Goal: Task Accomplishment & Management: Use online tool/utility

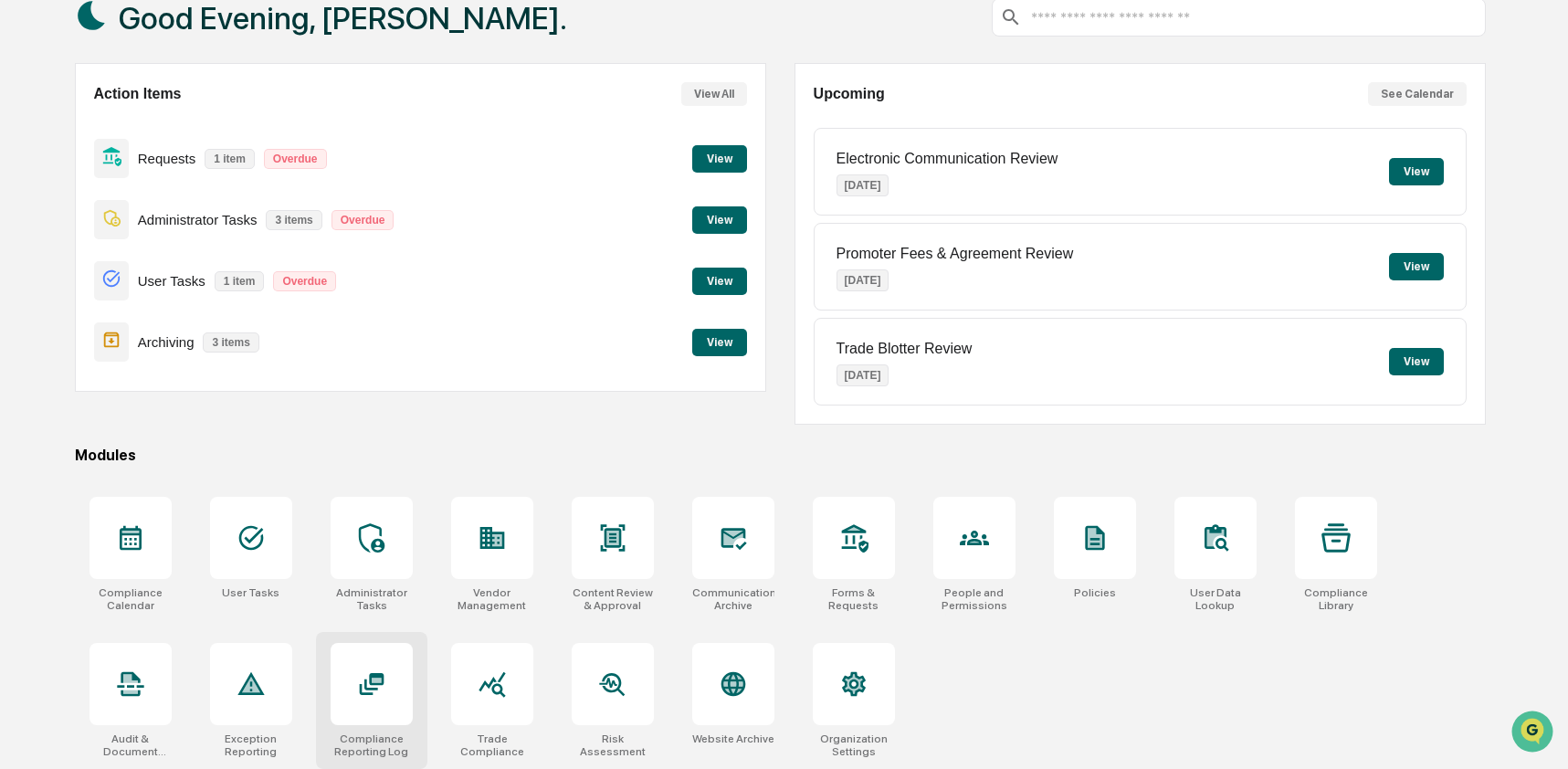
click at [396, 692] on div at bounding box center [372, 684] width 82 height 82
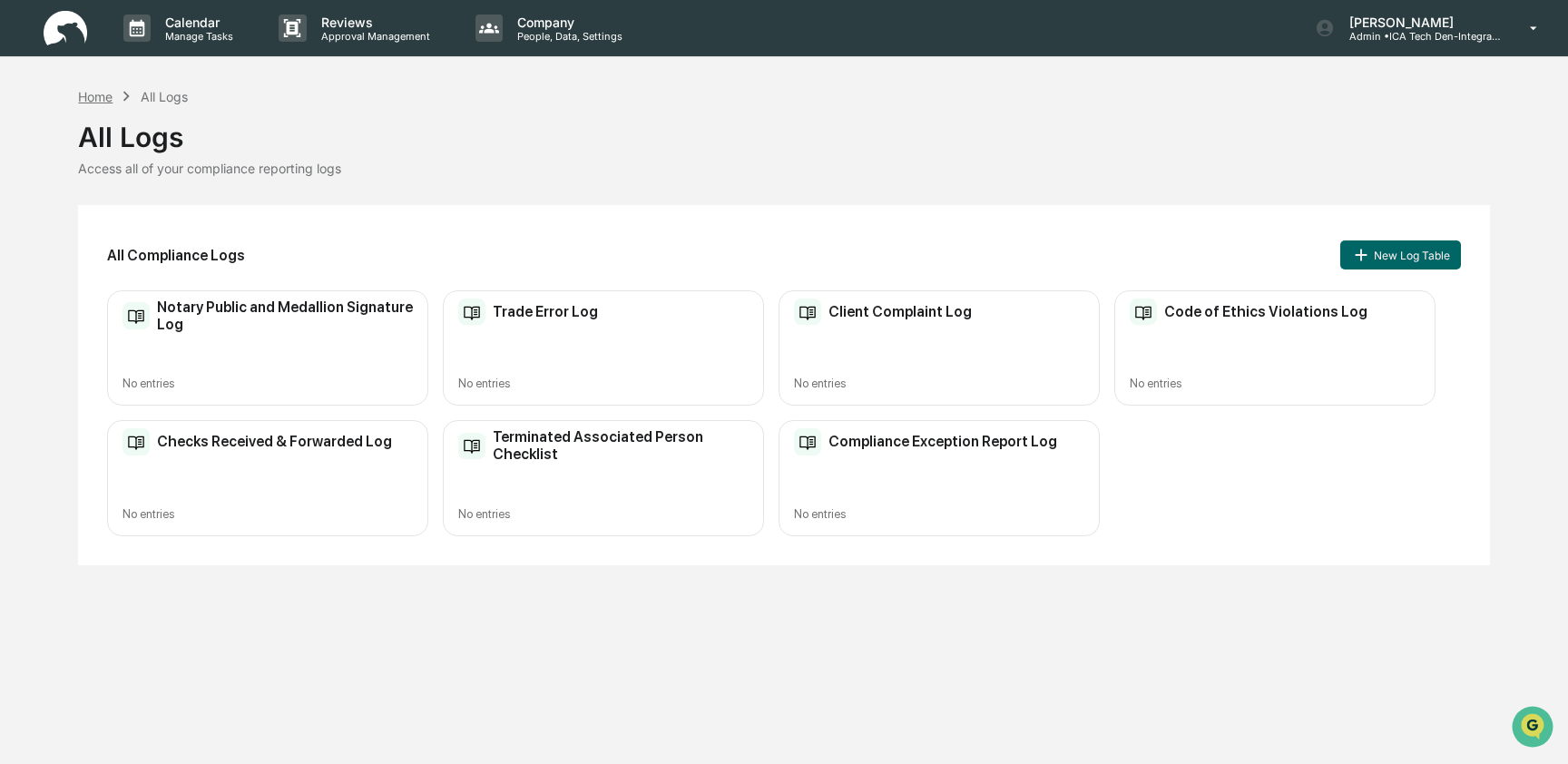
click at [97, 98] on div "Home" at bounding box center [95, 97] width 35 height 16
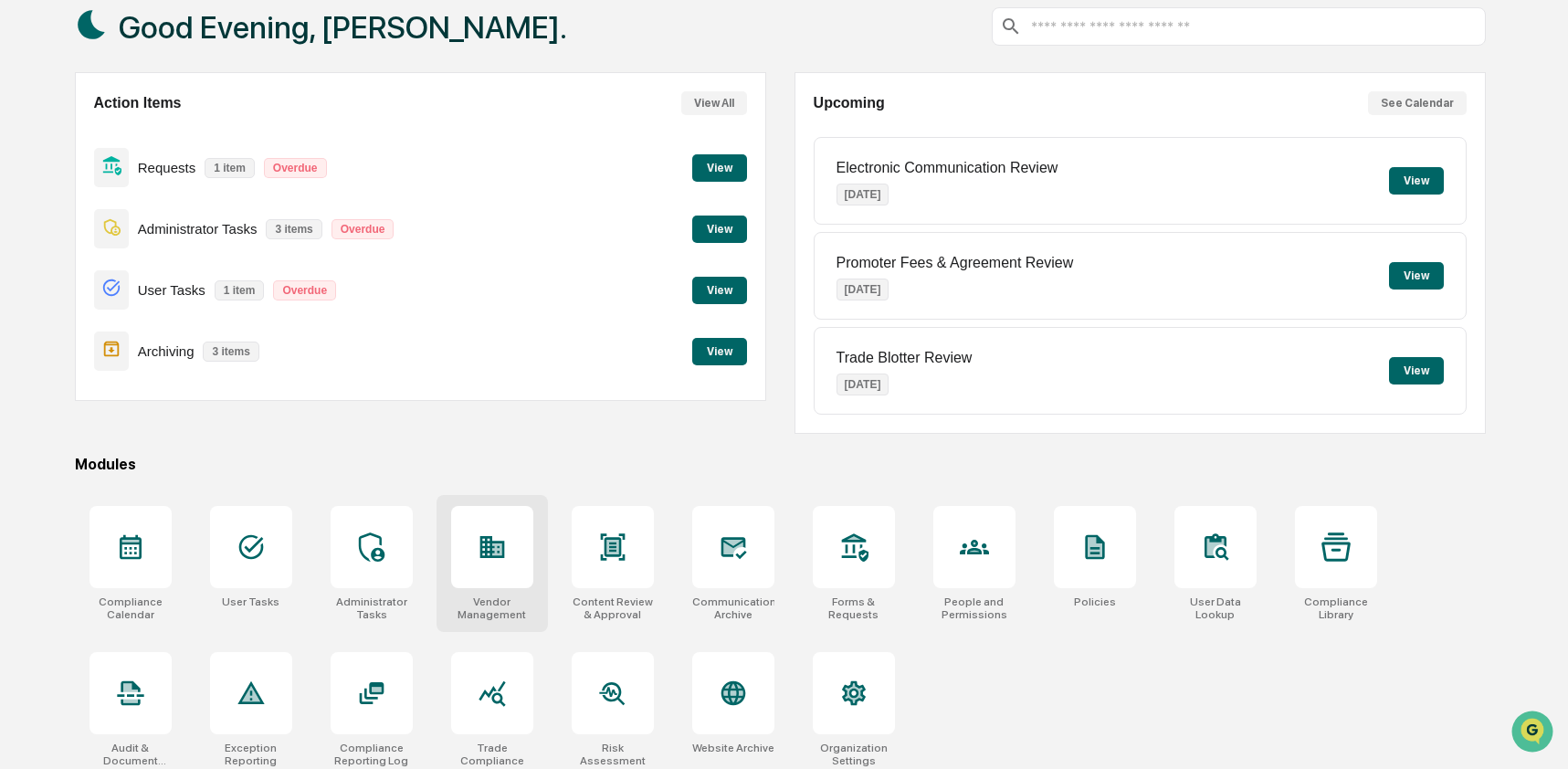
scroll to position [118, 0]
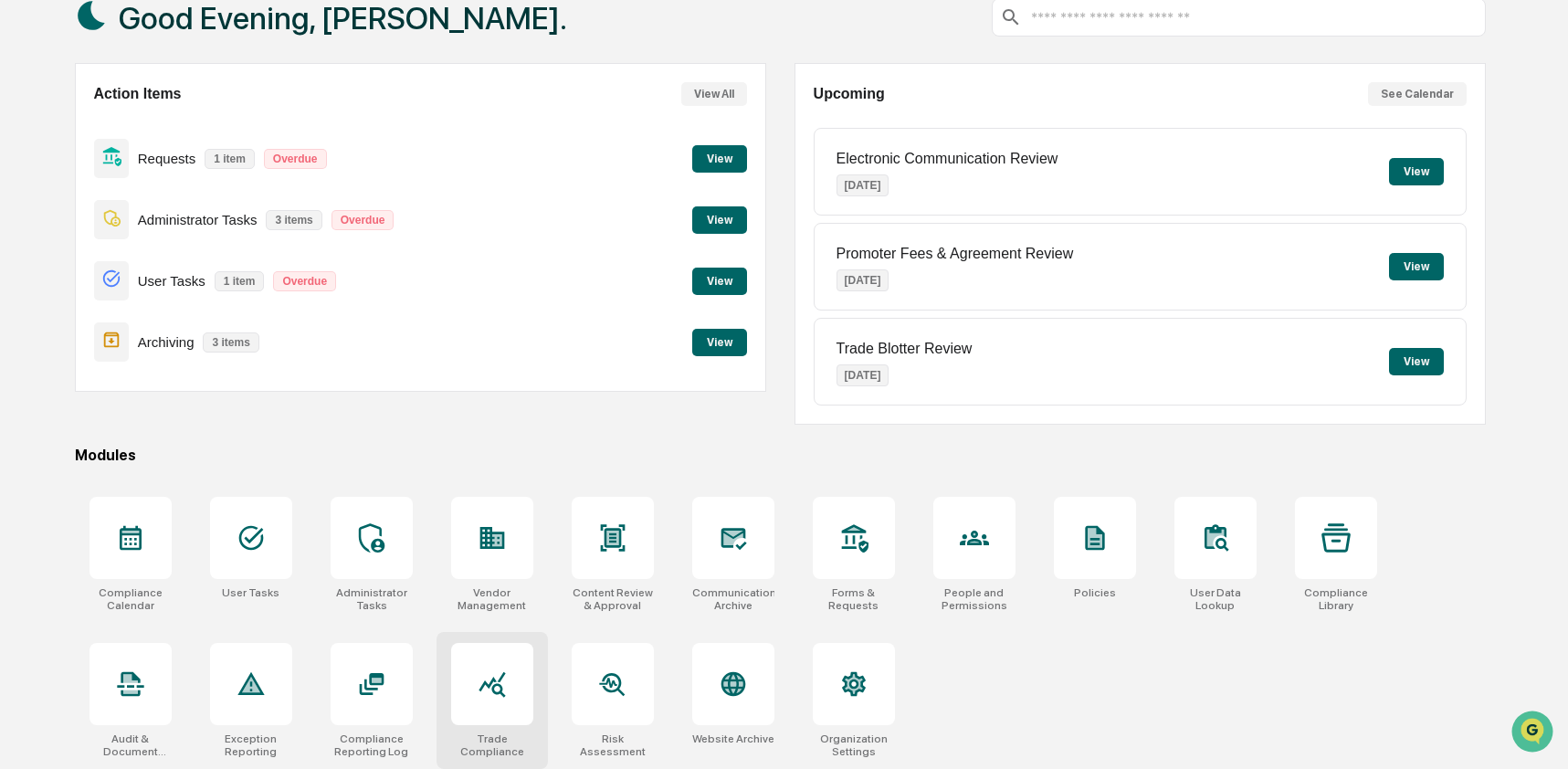
click at [482, 697] on div at bounding box center [492, 684] width 82 height 82
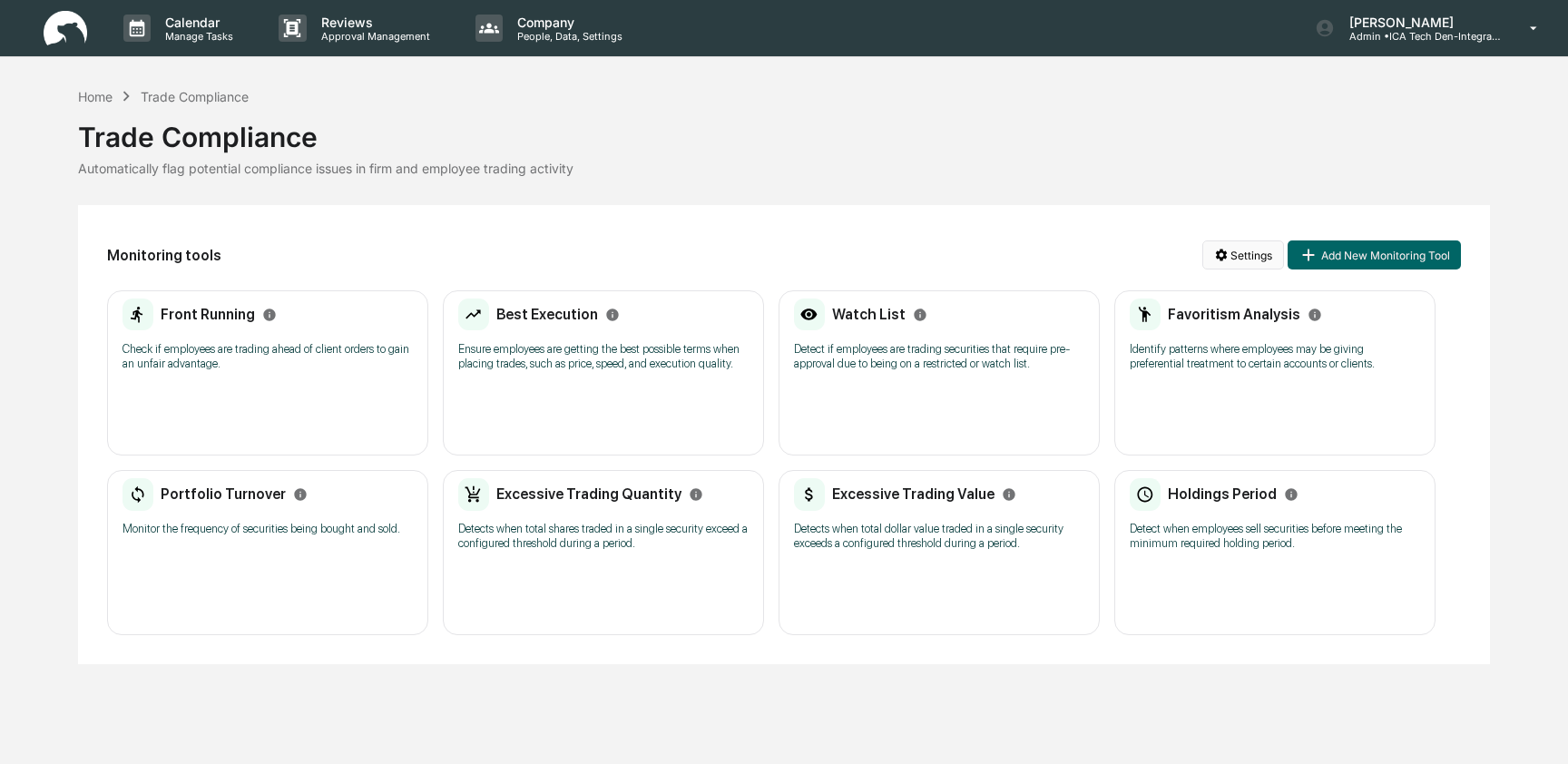
click at [1235, 264] on html "Calendar Manage Tasks Reviews Approval Management Company People, Data, Setting…" at bounding box center [784, 382] width 1568 height 764
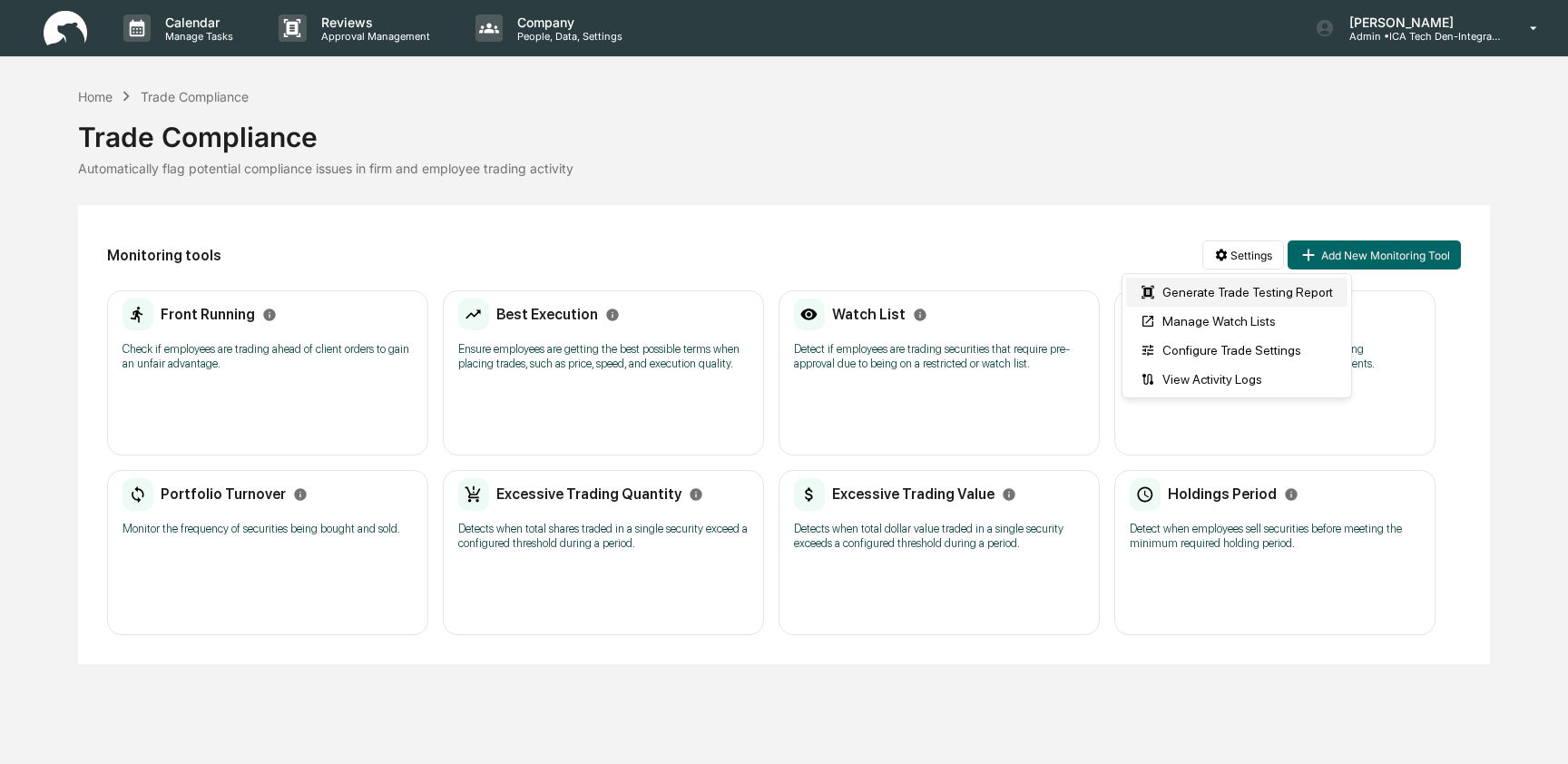
click at [1234, 297] on div "Generate Trade Testing Report" at bounding box center [1236, 291] width 221 height 29
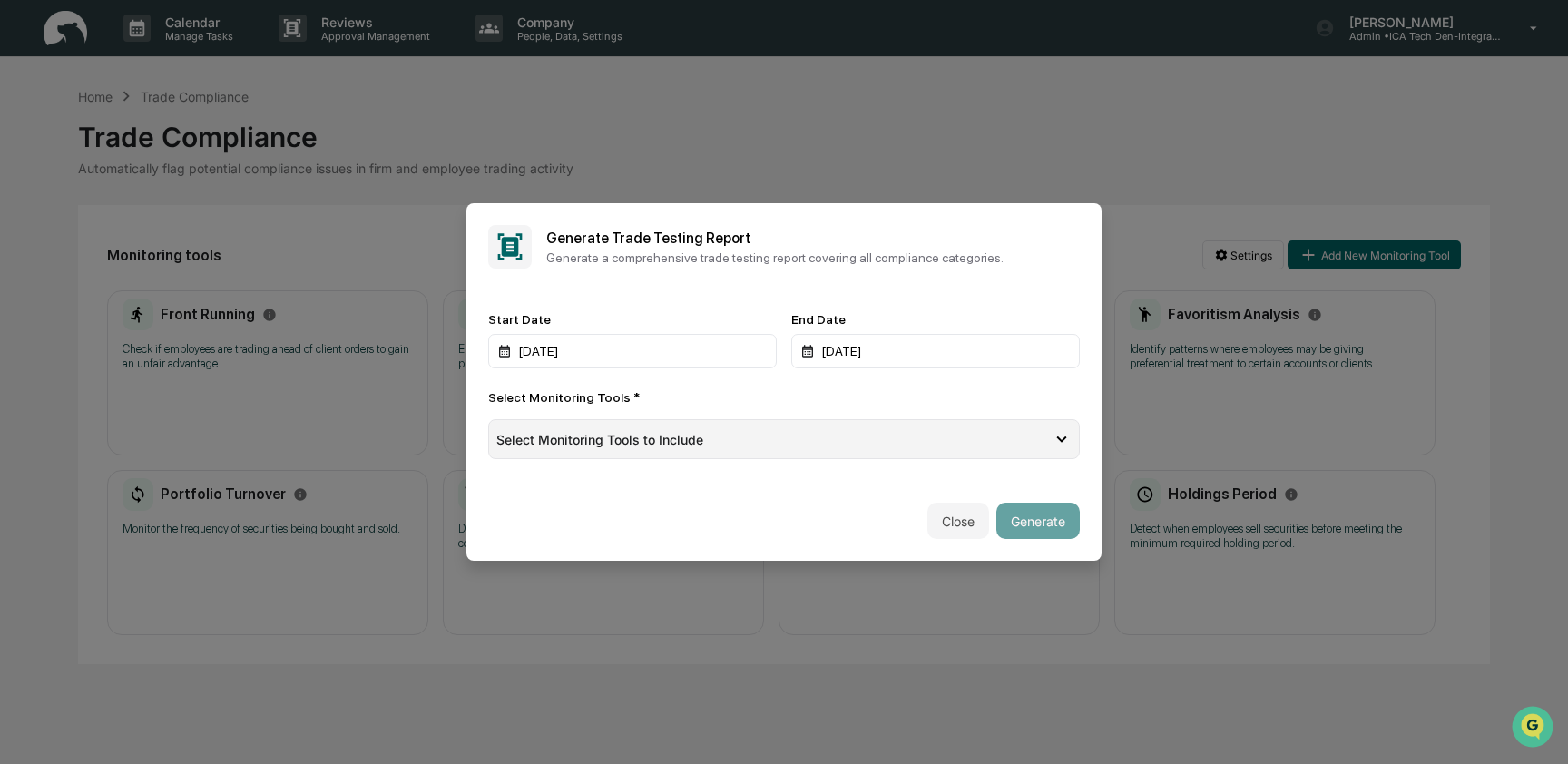
click at [790, 453] on div "Select Monitoring Tools to Include" at bounding box center [783, 439] width 591 height 39
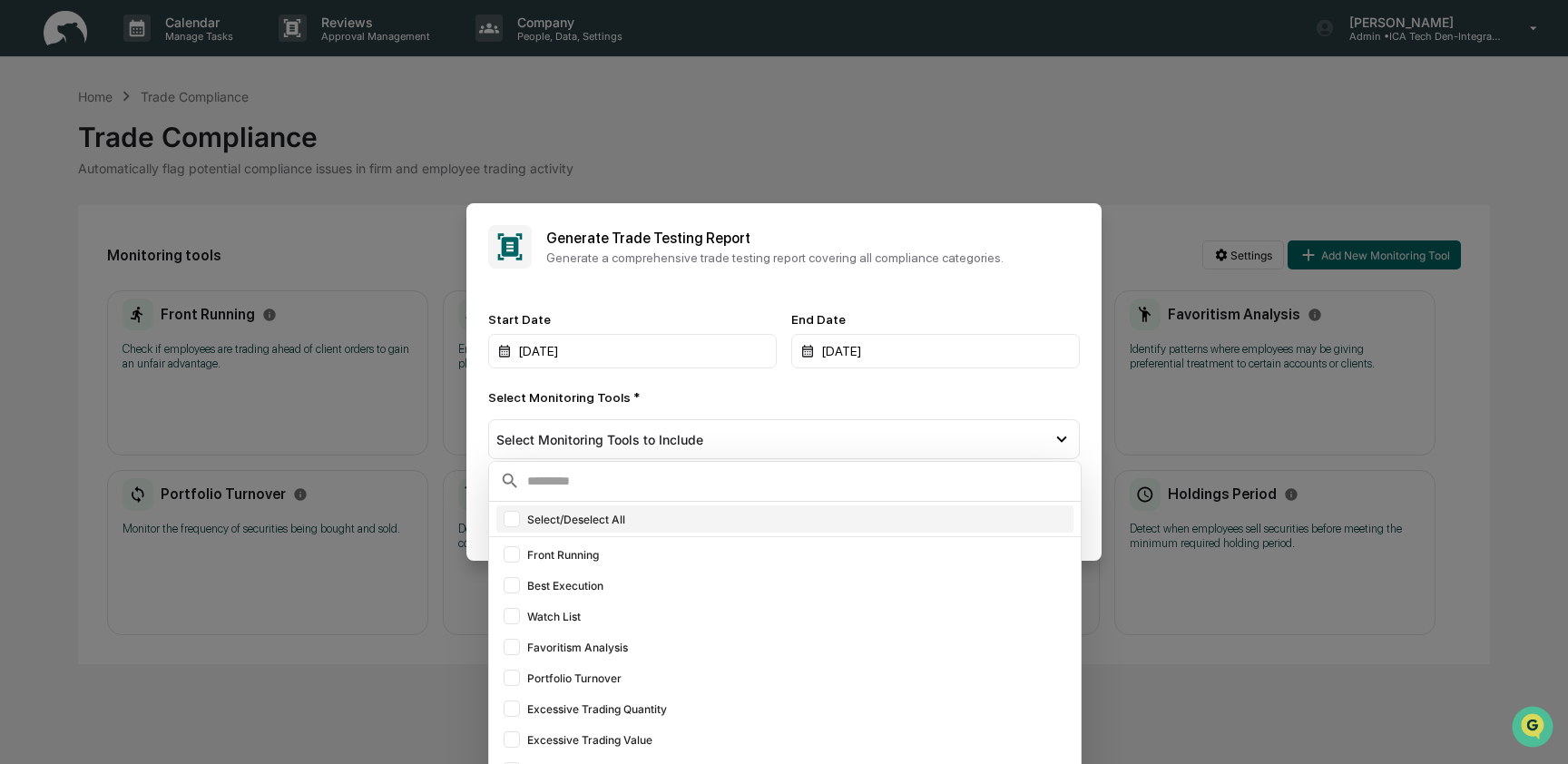
click at [509, 520] on div at bounding box center [511, 518] width 17 height 17
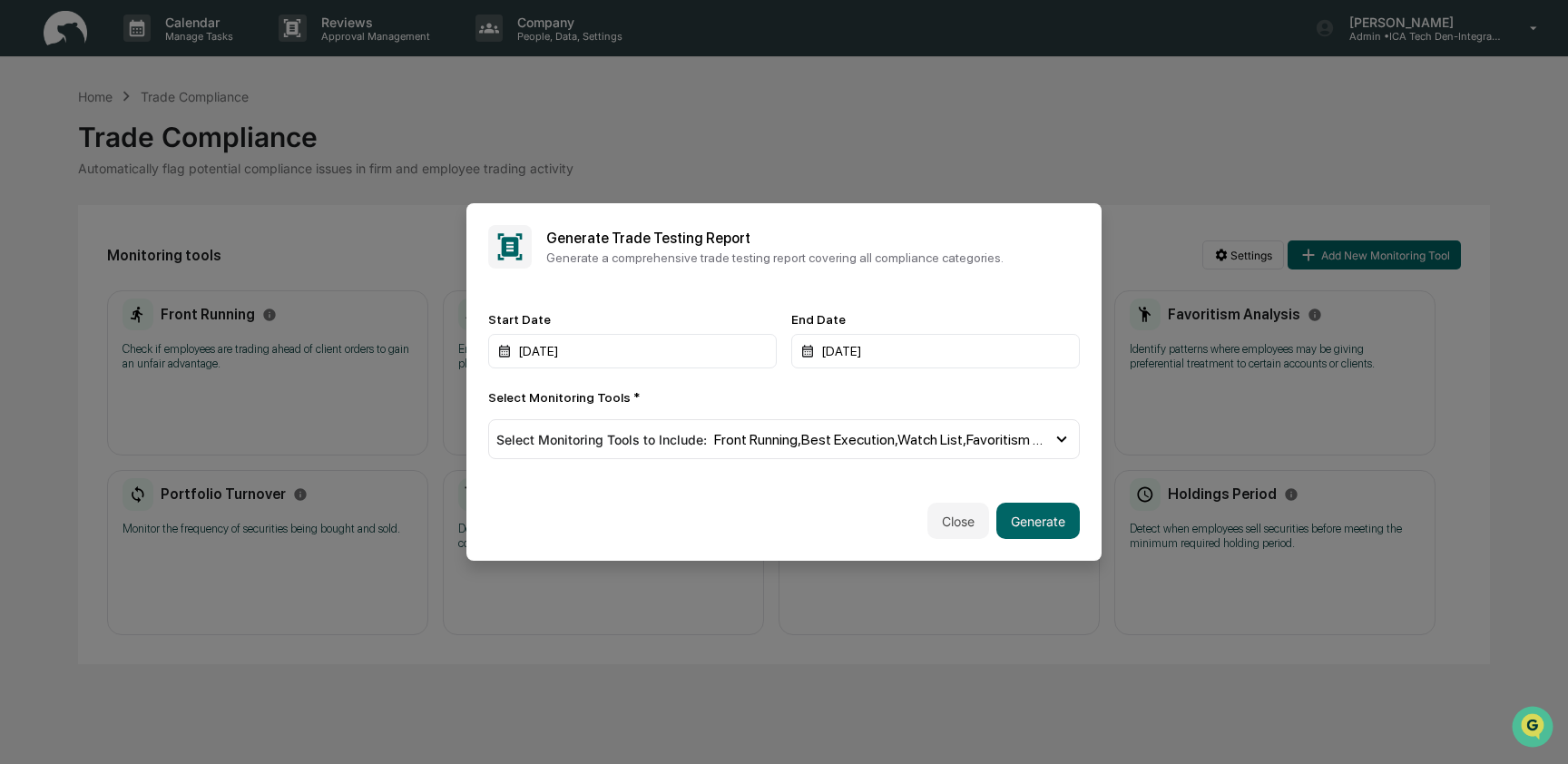
click at [845, 381] on div "Start Date [DATE] End Date [DATE] Select Monitoring Tools * Select Monitoring T…" at bounding box center [783, 385] width 591 height 147
click at [1068, 509] on button "Generate" at bounding box center [1038, 520] width 84 height 37
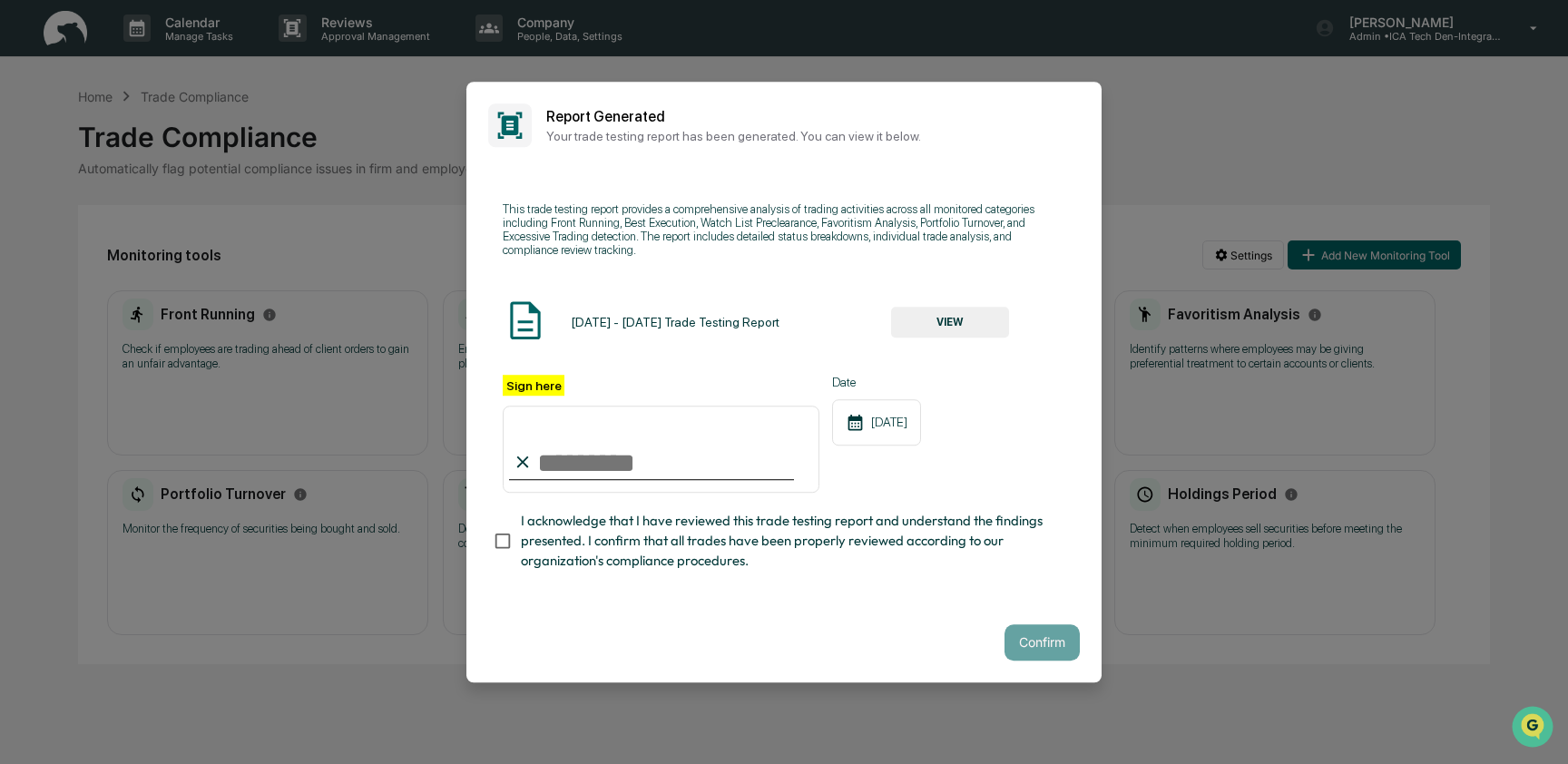
click at [951, 324] on button "VIEW" at bounding box center [949, 322] width 118 height 31
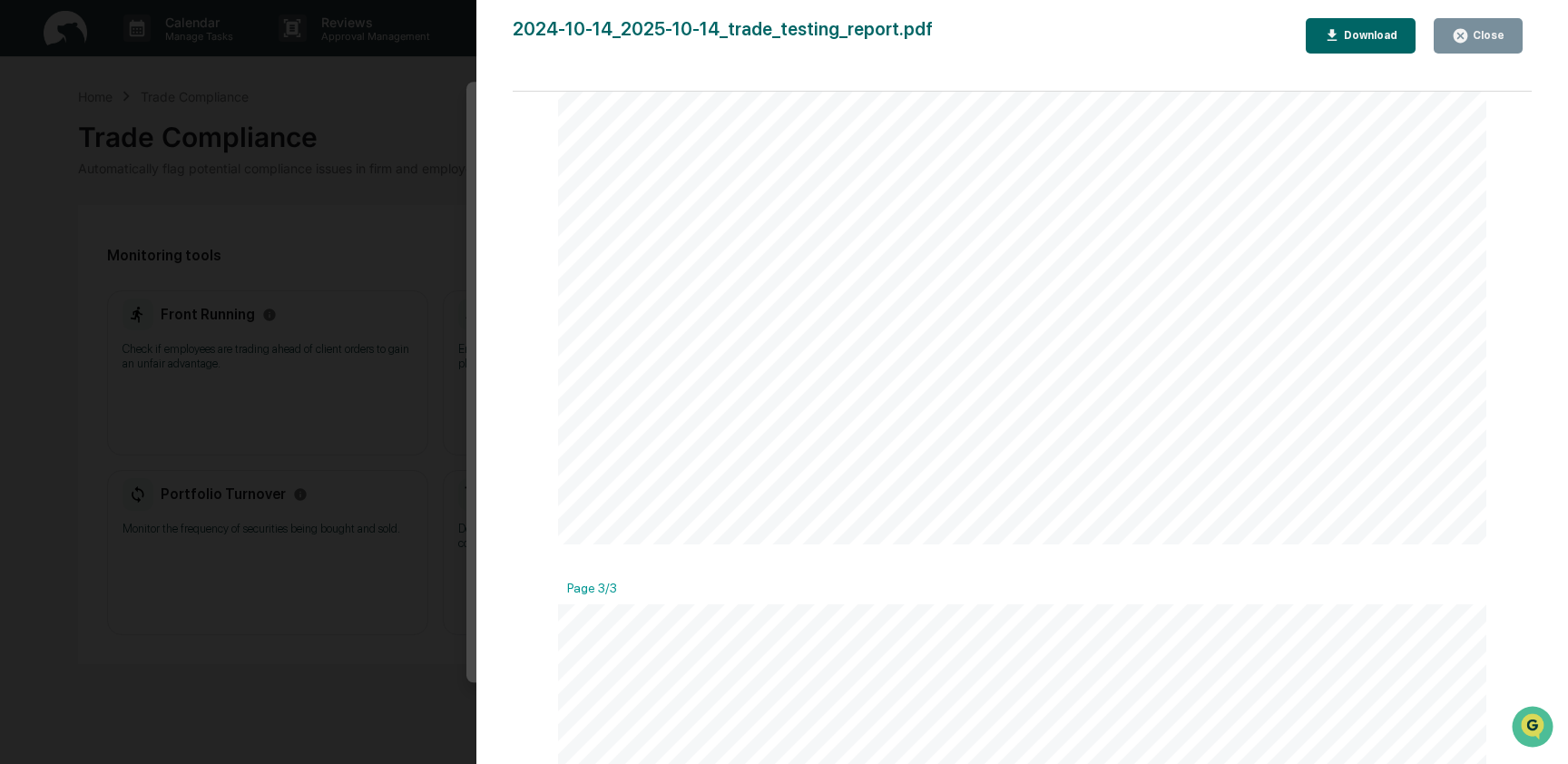
scroll to position [2289, 0]
click at [1489, 43] on div "Close" at bounding box center [1477, 36] width 52 height 17
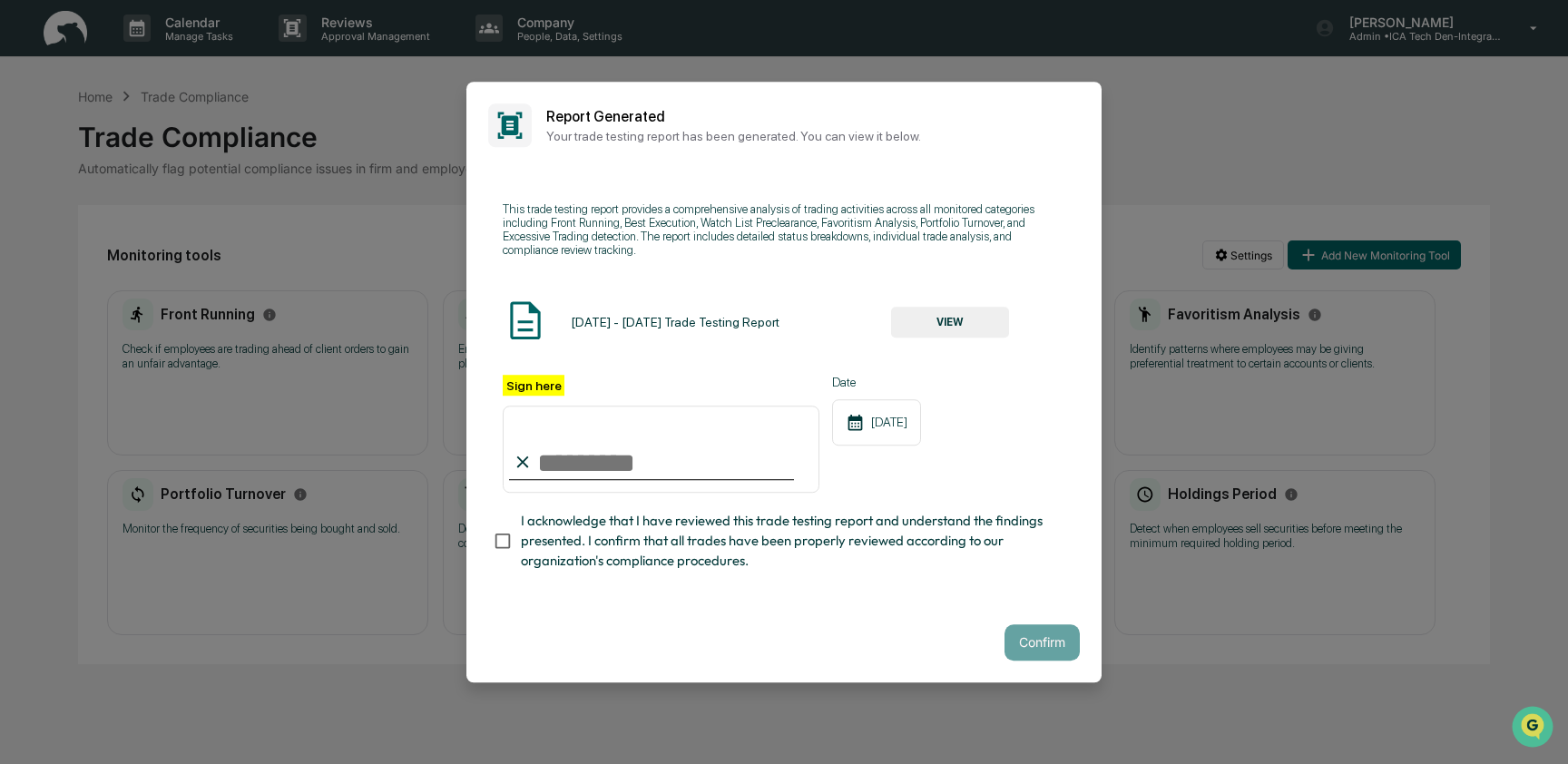
click at [584, 448] on input "Sign here" at bounding box center [661, 449] width 317 height 87
type input "**********"
click at [1049, 638] on button "Confirm" at bounding box center [1042, 642] width 75 height 37
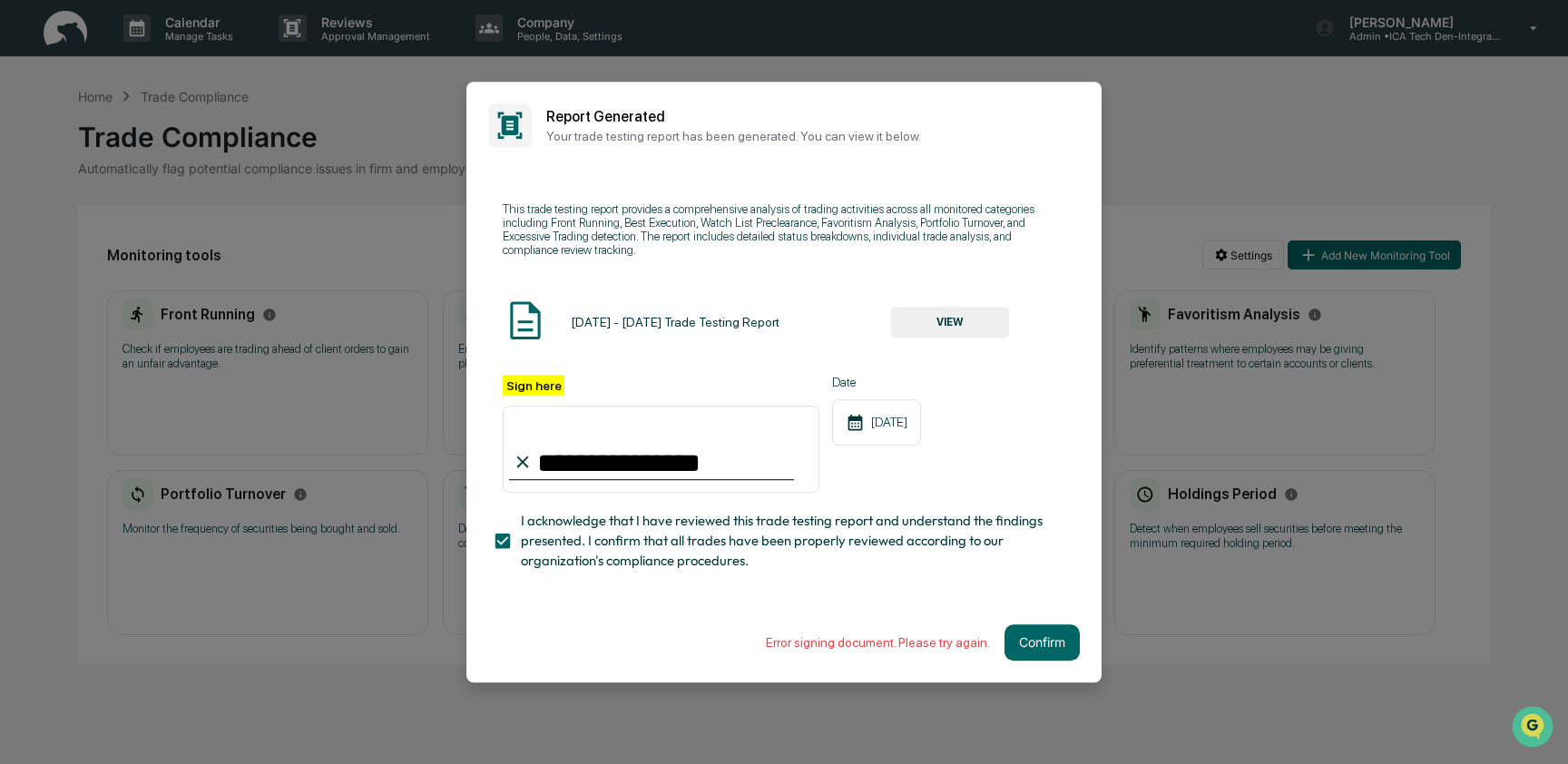
click at [586, 173] on div "**********" at bounding box center [783, 385] width 635 height 433
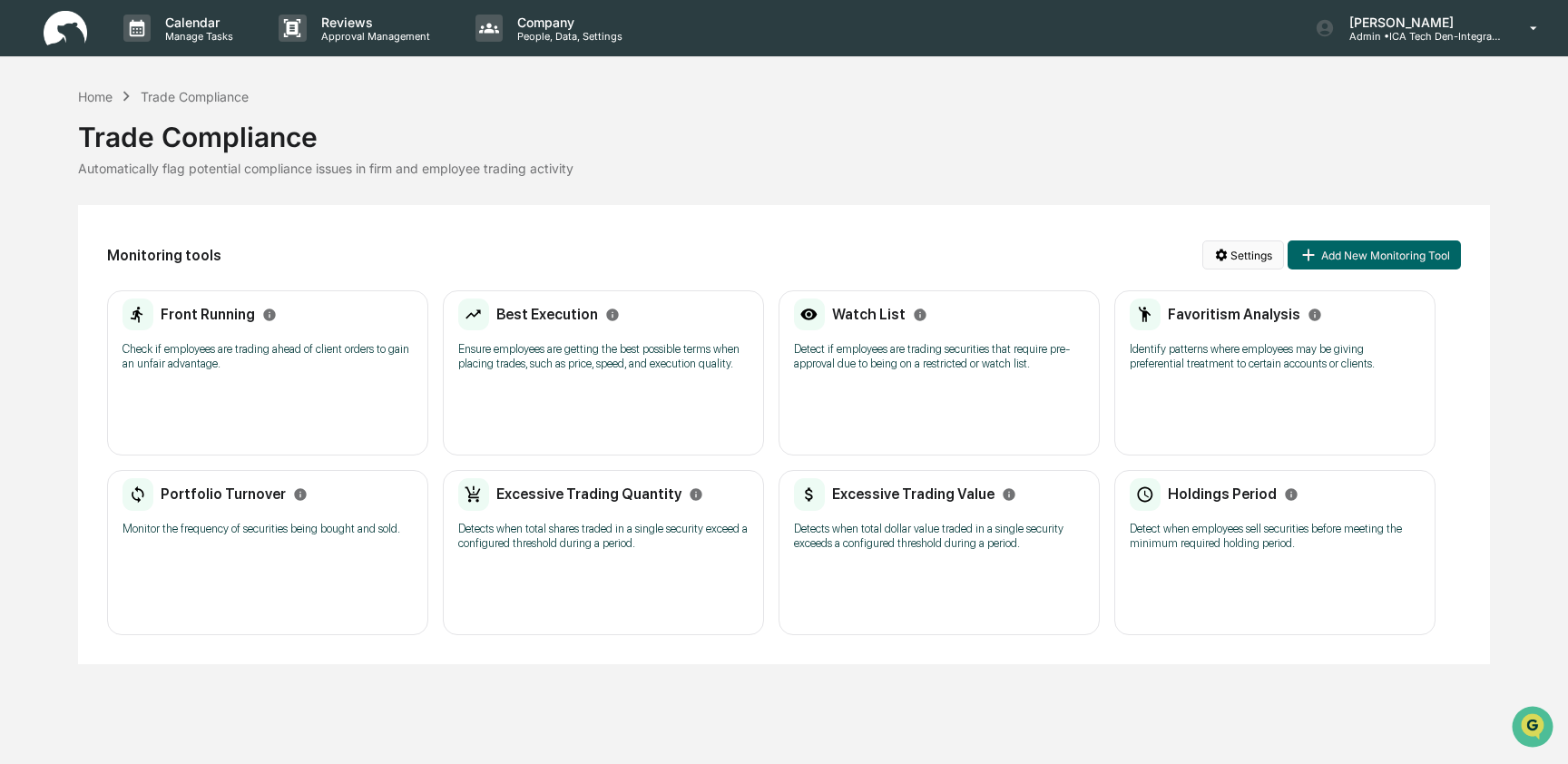
click at [1226, 267] on html "Calendar Manage Tasks Reviews Approval Management Company People, Data, Setting…" at bounding box center [784, 382] width 1568 height 764
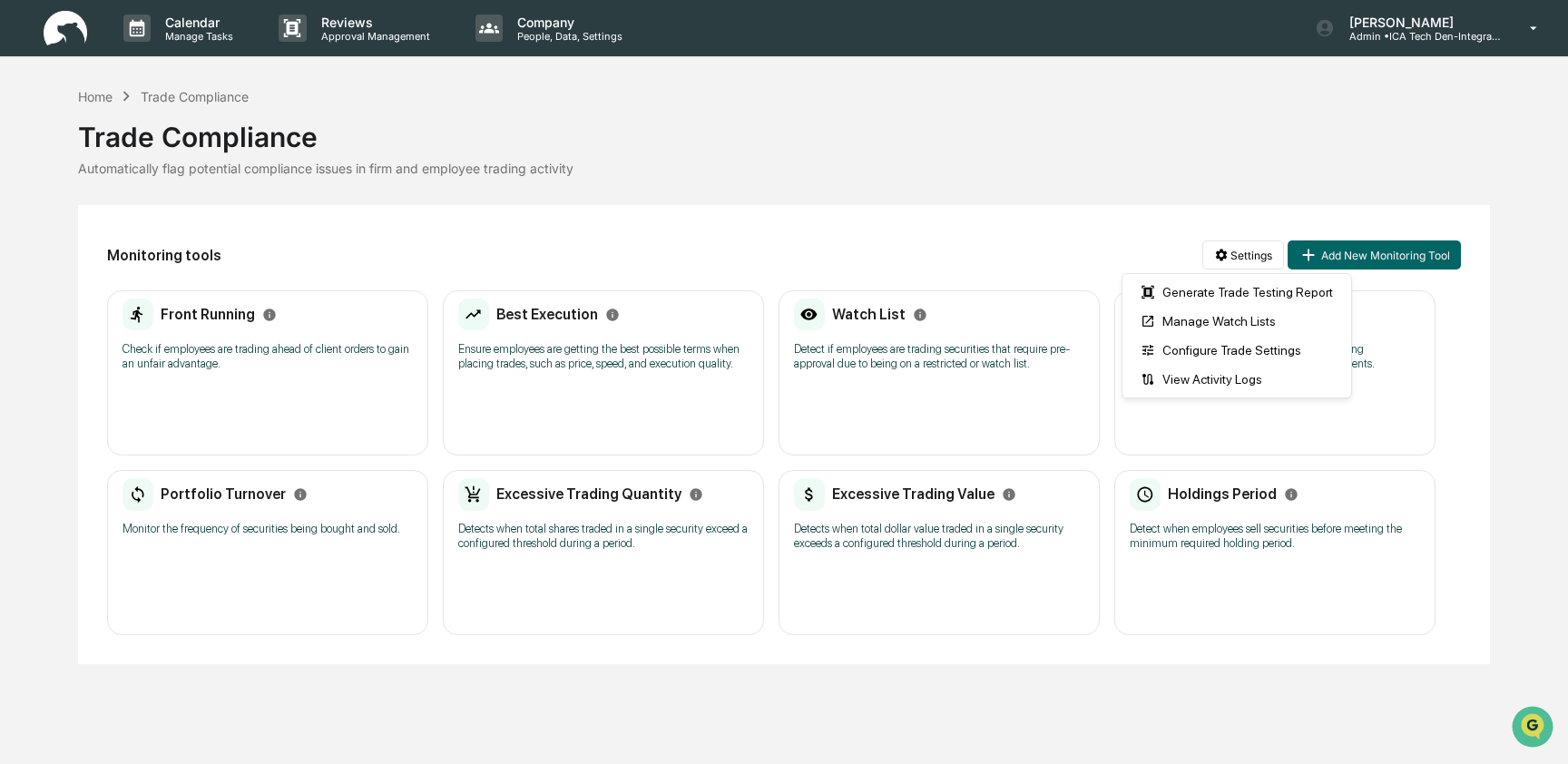
click at [1379, 25] on html "Calendar Manage Tasks Reviews Approval Management Company People, Data, Setting…" at bounding box center [784, 382] width 1568 height 764
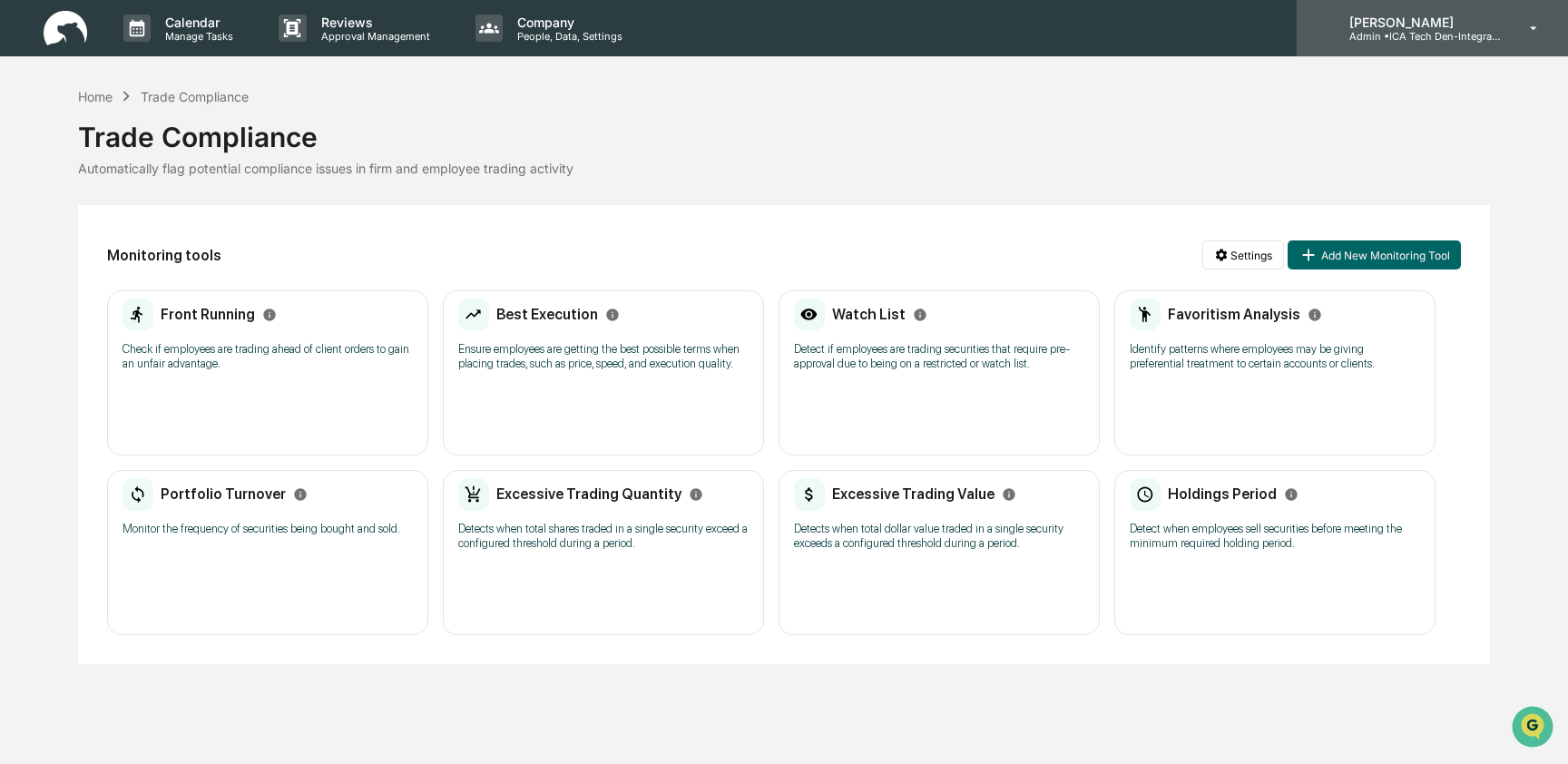
click at [1383, 25] on p "[PERSON_NAME]" at bounding box center [1419, 23] width 169 height 16
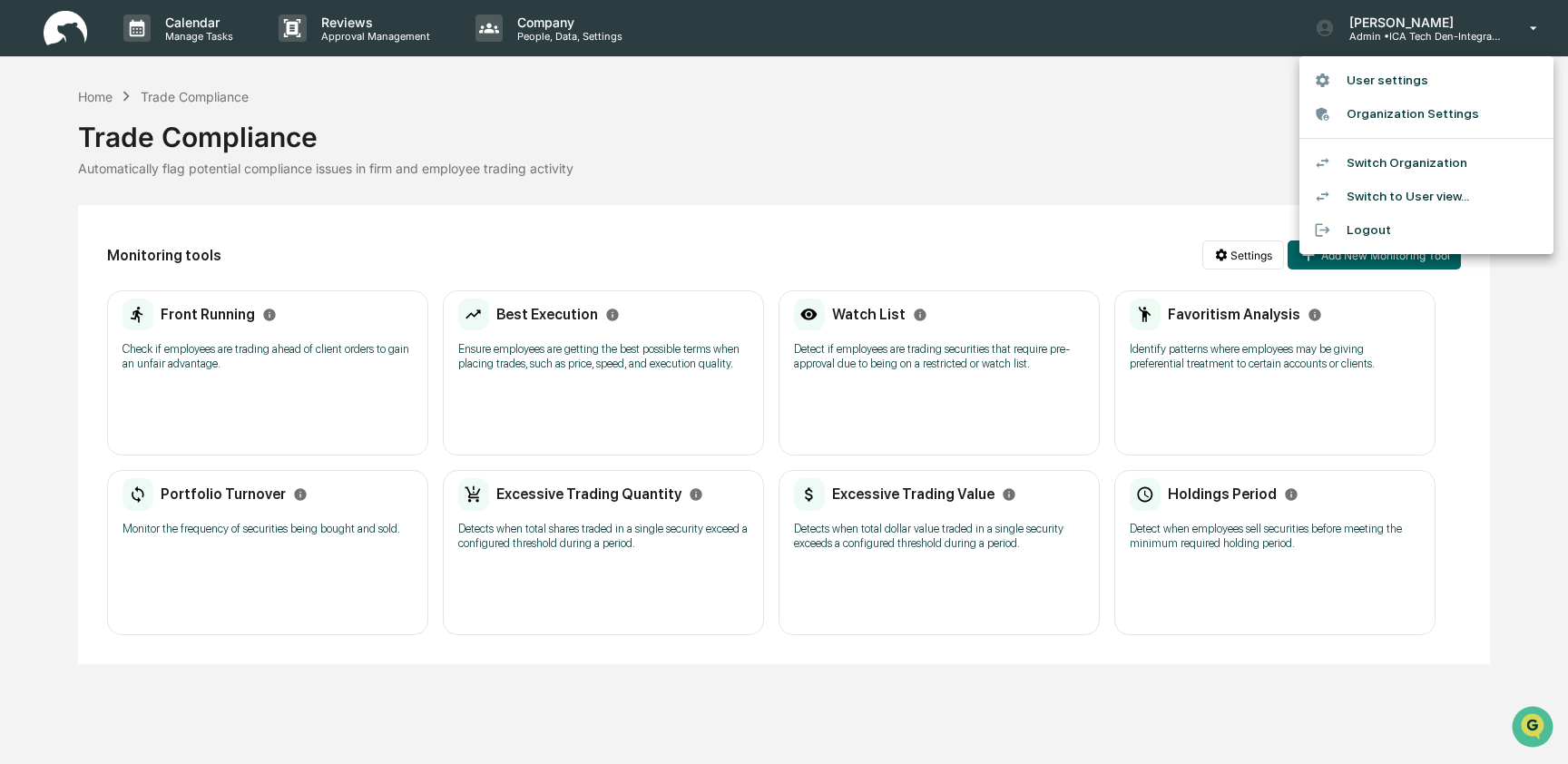
click at [1350, 157] on li "Switch Organization" at bounding box center [1426, 163] width 254 height 34
